Goal: Task Accomplishment & Management: Use online tool/utility

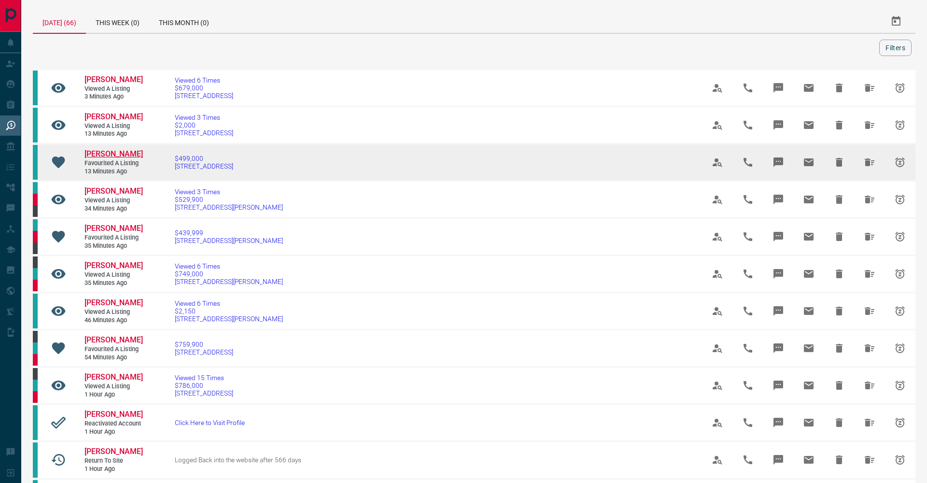
click at [117, 149] on span "[PERSON_NAME]" at bounding box center [113, 153] width 58 height 9
click at [199, 162] on span "[STREET_ADDRESS]" at bounding box center [204, 166] width 58 height 8
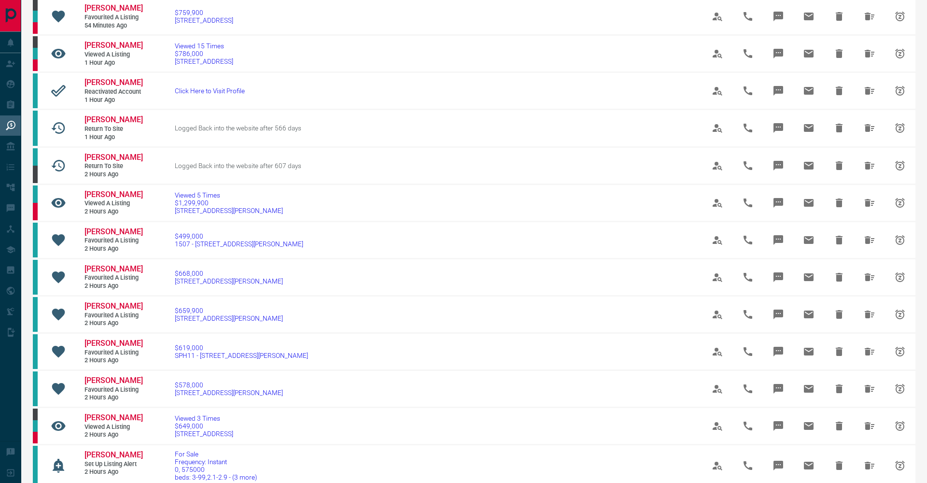
scroll to position [446, 0]
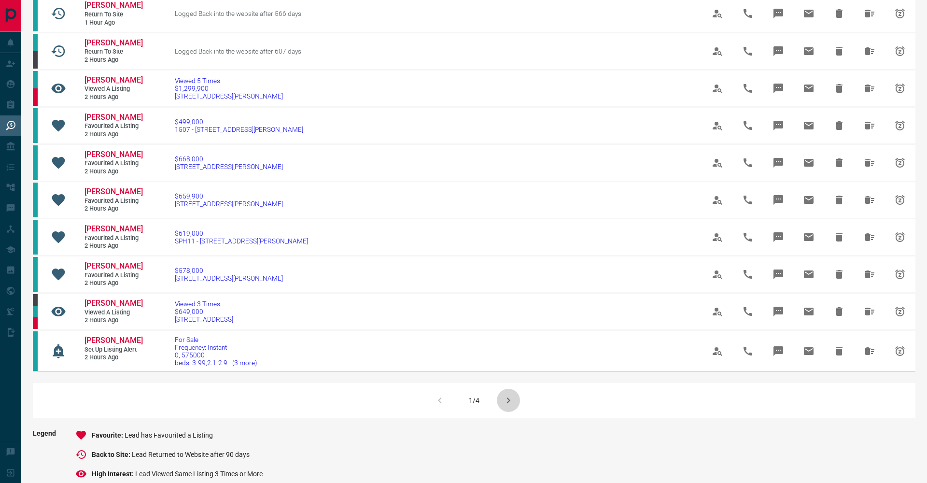
drag, startPoint x: 501, startPoint y: 394, endPoint x: 489, endPoint y: 388, distance: 14.3
click at [502, 394] on icon "button" at bounding box center [508, 400] width 12 height 12
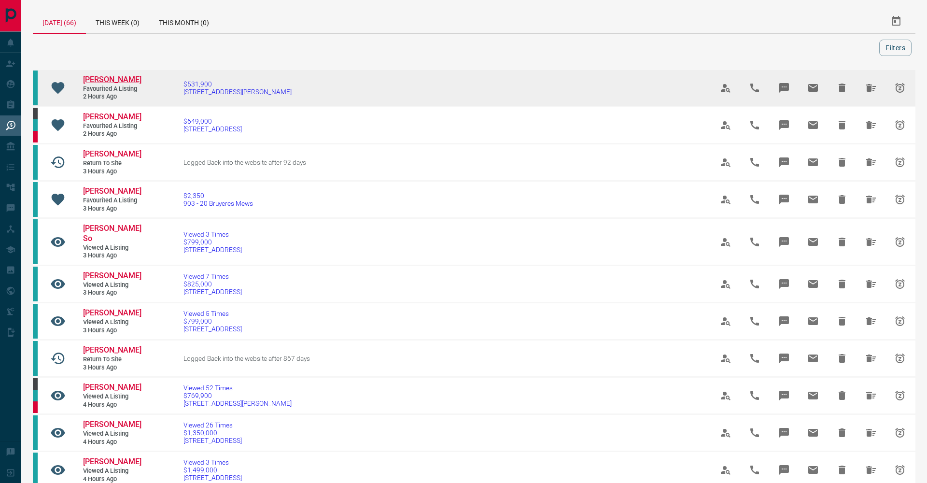
click at [122, 76] on span "[PERSON_NAME]" at bounding box center [112, 79] width 58 height 9
click at [198, 91] on span "[STREET_ADDRESS][PERSON_NAME]" at bounding box center [237, 92] width 108 height 8
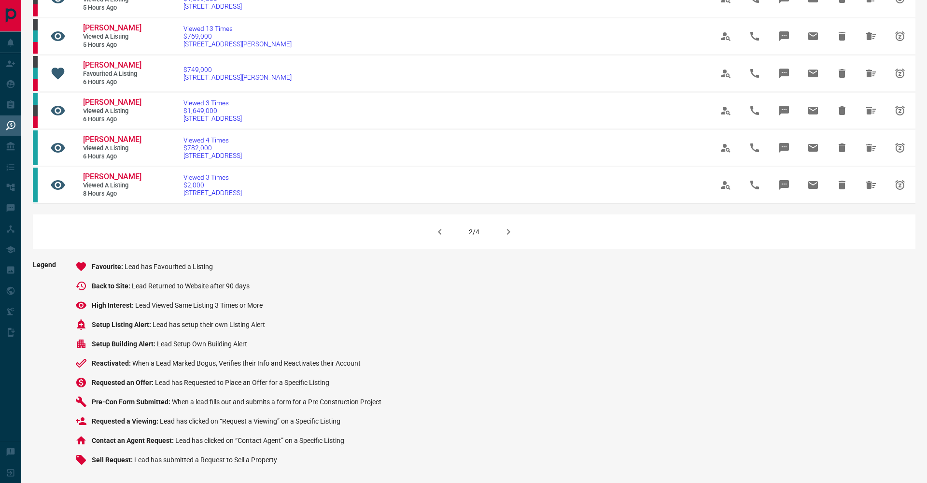
scroll to position [638, 0]
click at [437, 232] on icon "button" at bounding box center [440, 232] width 12 height 12
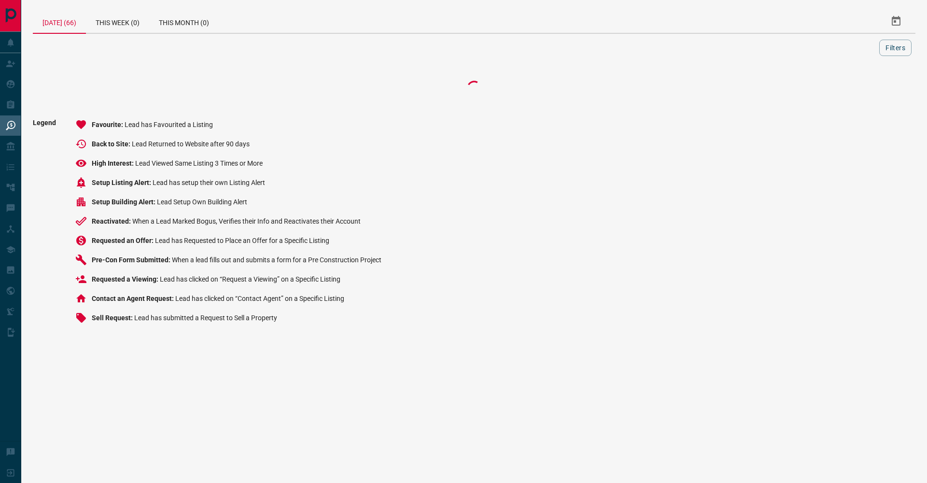
scroll to position [0, 0]
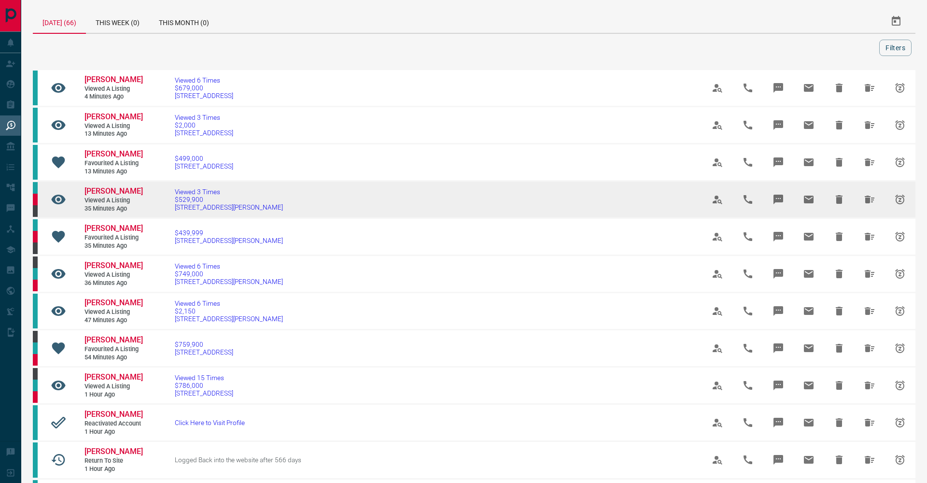
click at [783, 197] on icon "Message" at bounding box center [778, 200] width 12 height 12
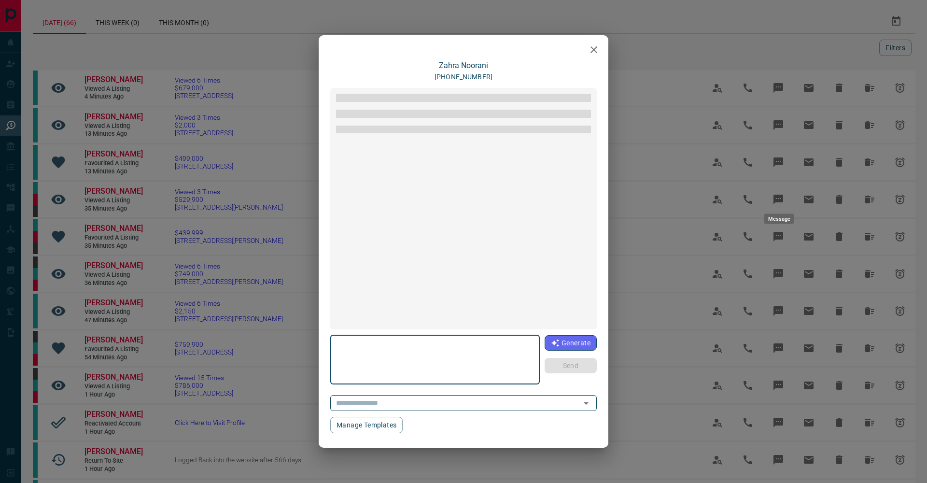
type textarea "**********"
type input "**********"
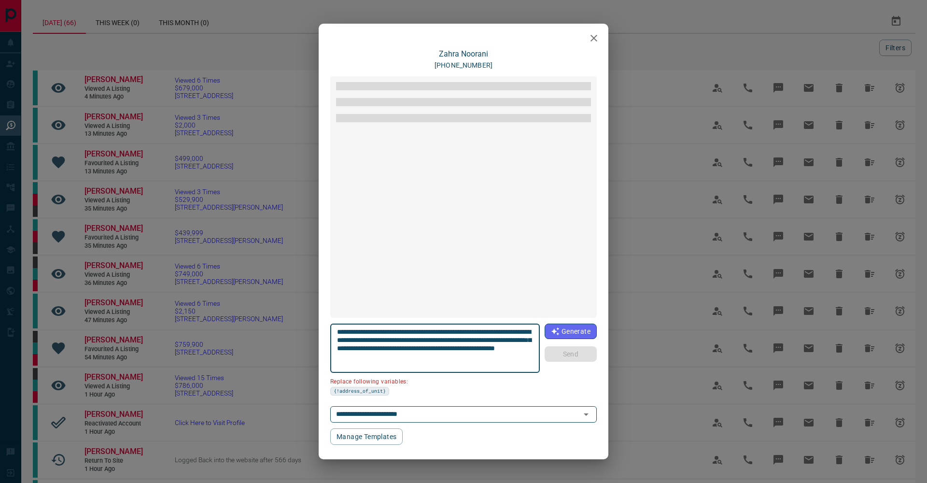
scroll to position [52, 0]
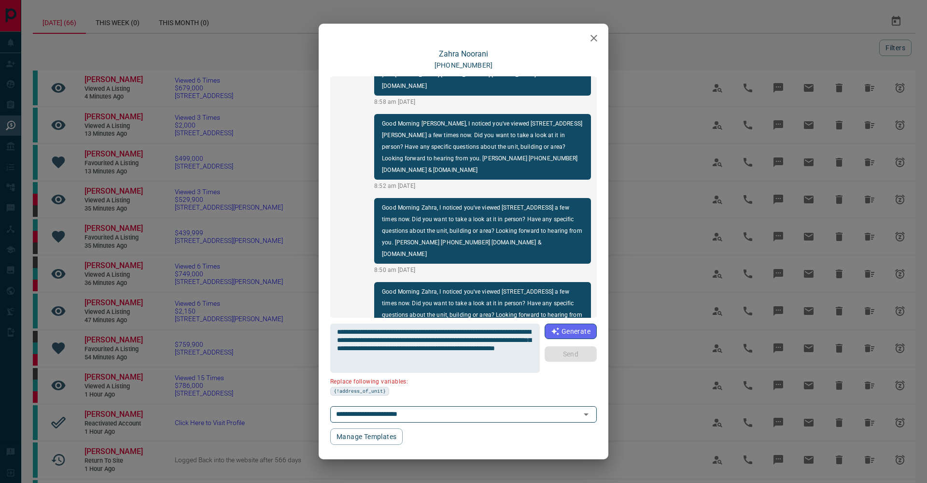
click at [179, 165] on div "[PERSON_NAME] [PHONE_NUMBER] Good Morning Zahra, I noticed you've viewed [STREE…" at bounding box center [463, 241] width 927 height 483
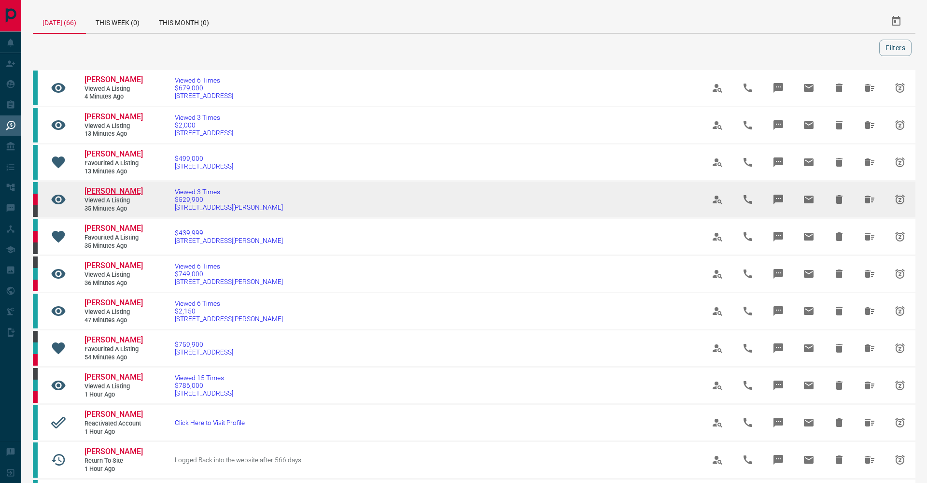
click at [121, 186] on span "[PERSON_NAME]" at bounding box center [113, 190] width 58 height 9
click at [199, 188] on span "Viewed 3 Times" at bounding box center [229, 192] width 108 height 8
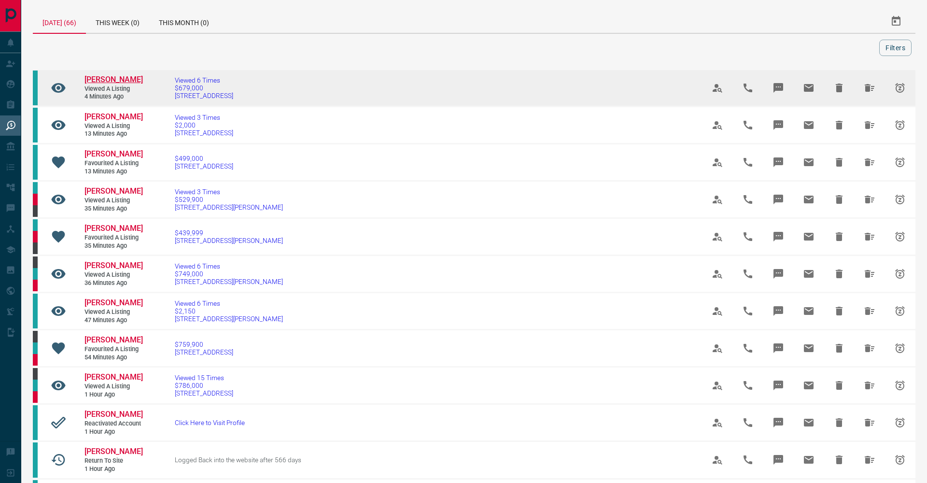
click at [119, 78] on span "[PERSON_NAME]" at bounding box center [113, 79] width 58 height 9
drag, startPoint x: 202, startPoint y: 82, endPoint x: 206, endPoint y: 77, distance: 6.2
click at [203, 82] on span "Viewed 6 Times" at bounding box center [204, 80] width 58 height 8
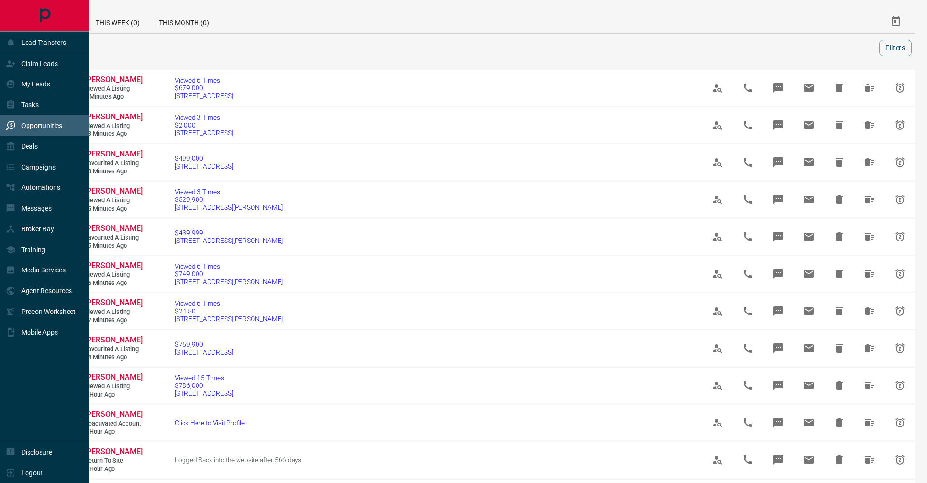
scroll to position [0, 0]
click at [28, 66] on p "Claim Leads" at bounding box center [39, 64] width 37 height 8
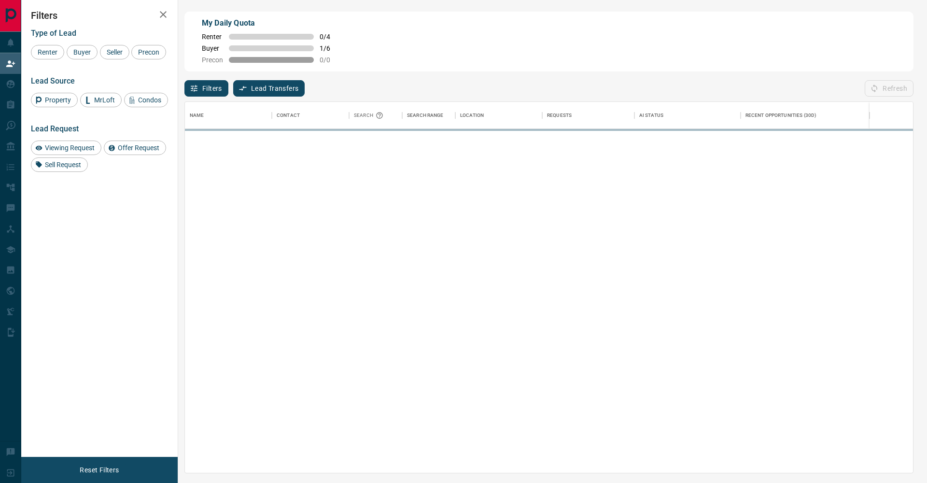
scroll to position [0, 0]
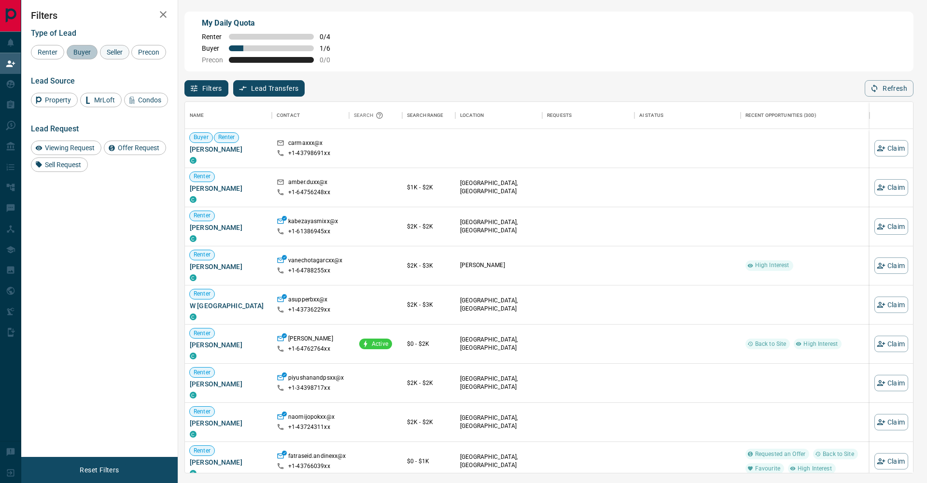
drag, startPoint x: 89, startPoint y: 51, endPoint x: 116, endPoint y: 52, distance: 27.0
click at [99, 52] on div "Renter Buyer Seller Precon" at bounding box center [99, 52] width 137 height 14
drag, startPoint x: 116, startPoint y: 52, endPoint x: 48, endPoint y: 63, distance: 68.5
click at [110, 53] on span "Seller" at bounding box center [114, 52] width 23 height 8
drag, startPoint x: 47, startPoint y: 63, endPoint x: 62, endPoint y: 63, distance: 14.5
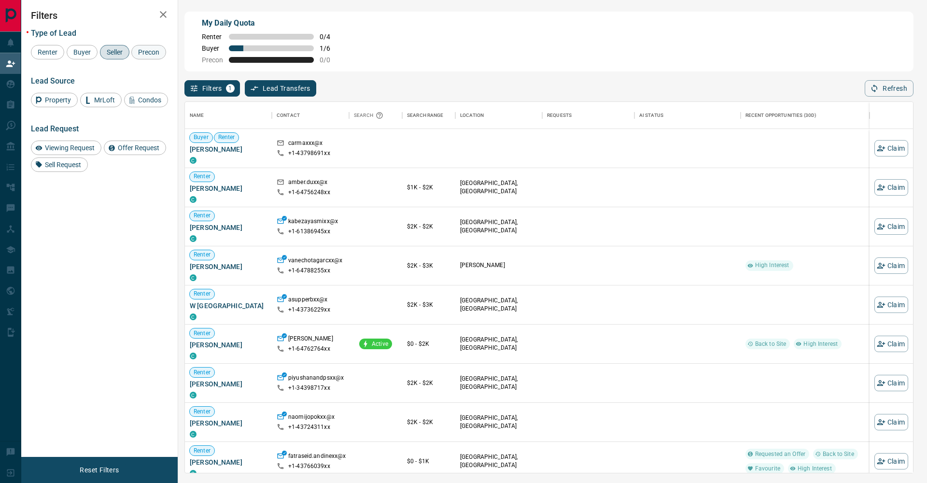
click at [131, 59] on div "Precon" at bounding box center [148, 52] width 35 height 14
click at [160, 18] on icon "button" at bounding box center [163, 15] width 12 height 12
